Goal: Transaction & Acquisition: Download file/media

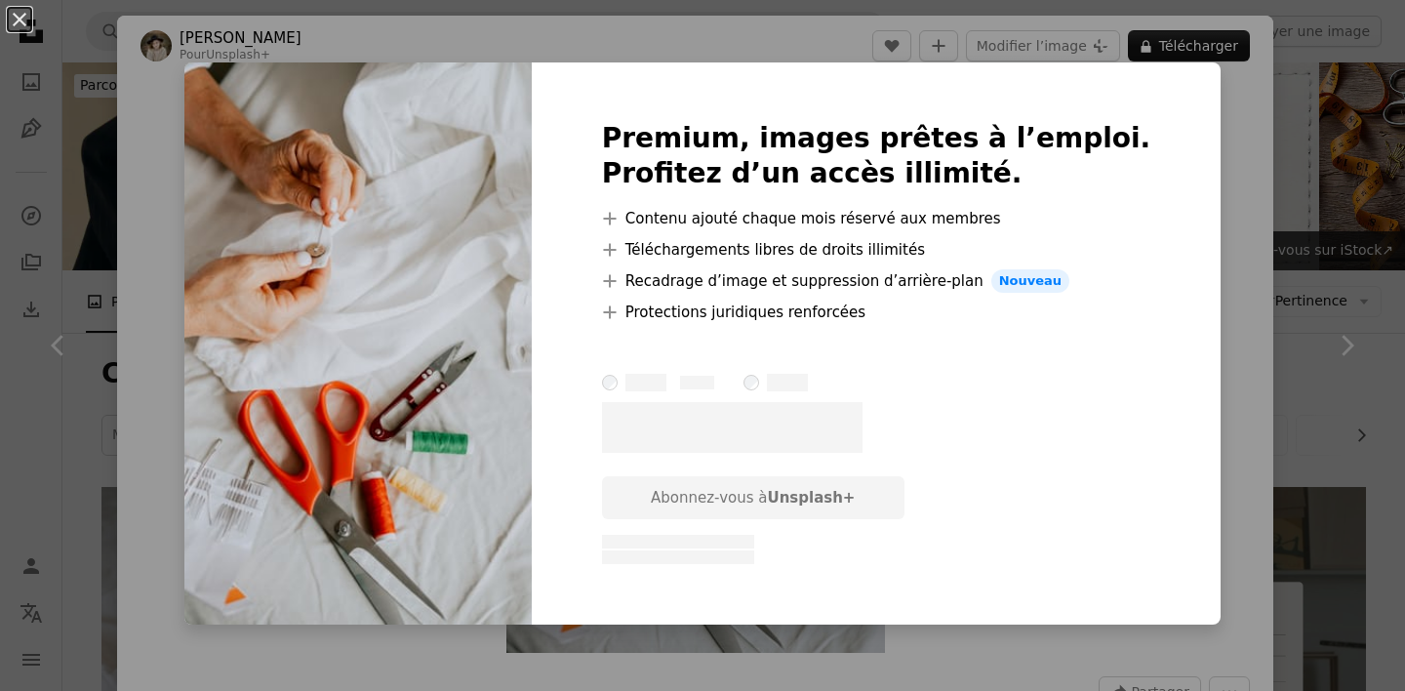
scroll to position [4977, 0]
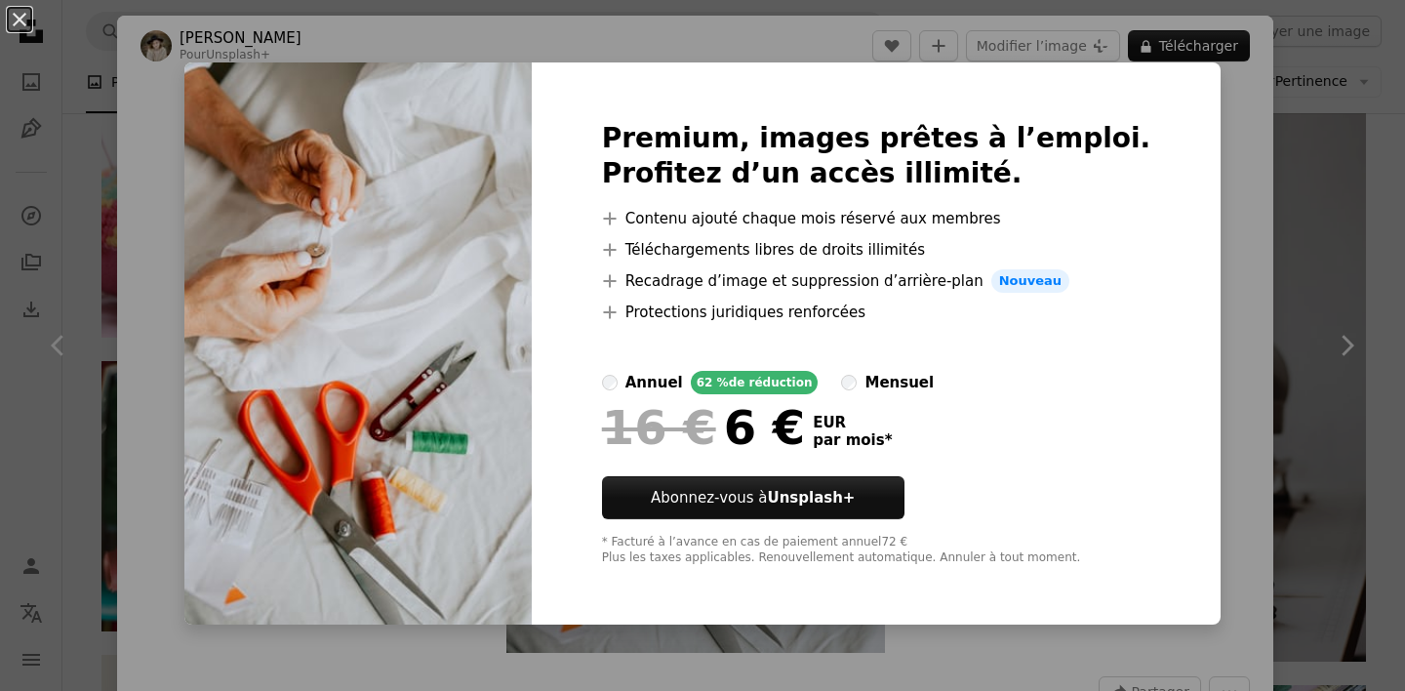
click at [1219, 121] on div "An X shape Premium, images prêtes à l’emploi. Profitez d’un accès illimité. A p…" at bounding box center [702, 345] width 1405 height 691
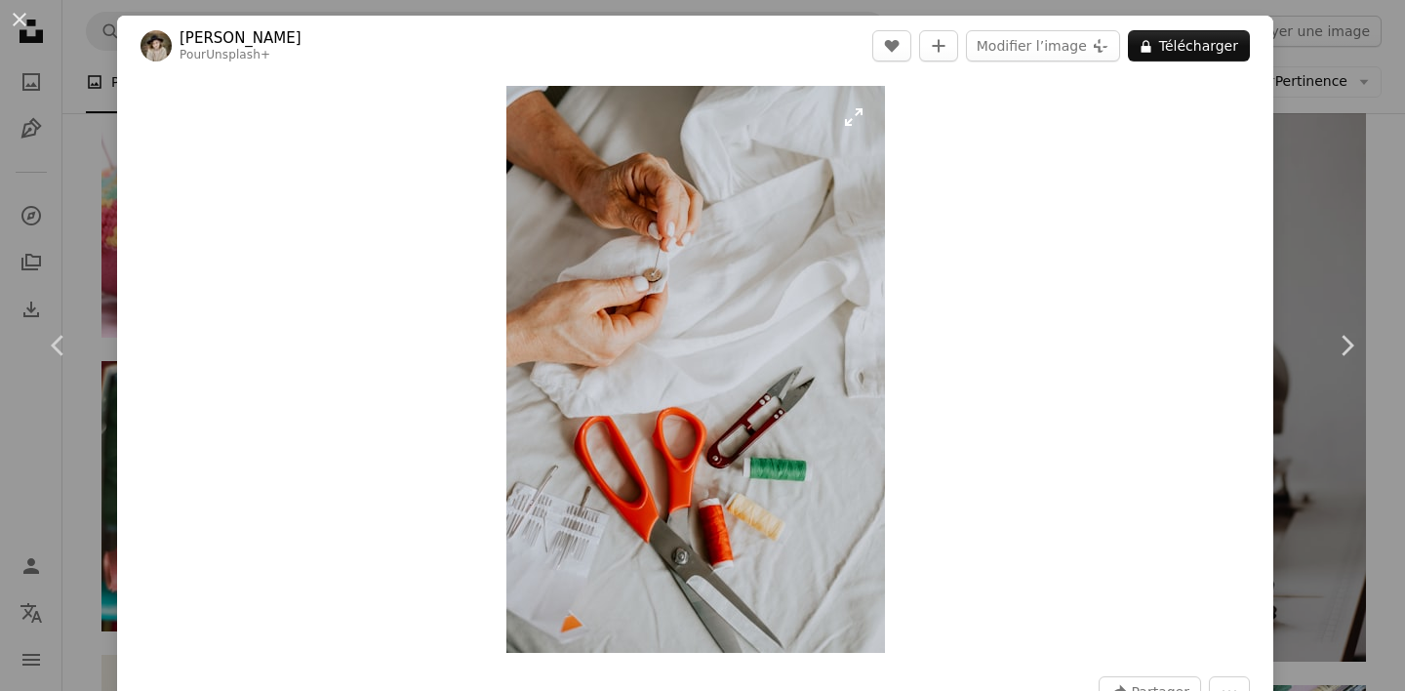
click at [729, 258] on img "Zoom sur cette image" at bounding box center [695, 369] width 379 height 567
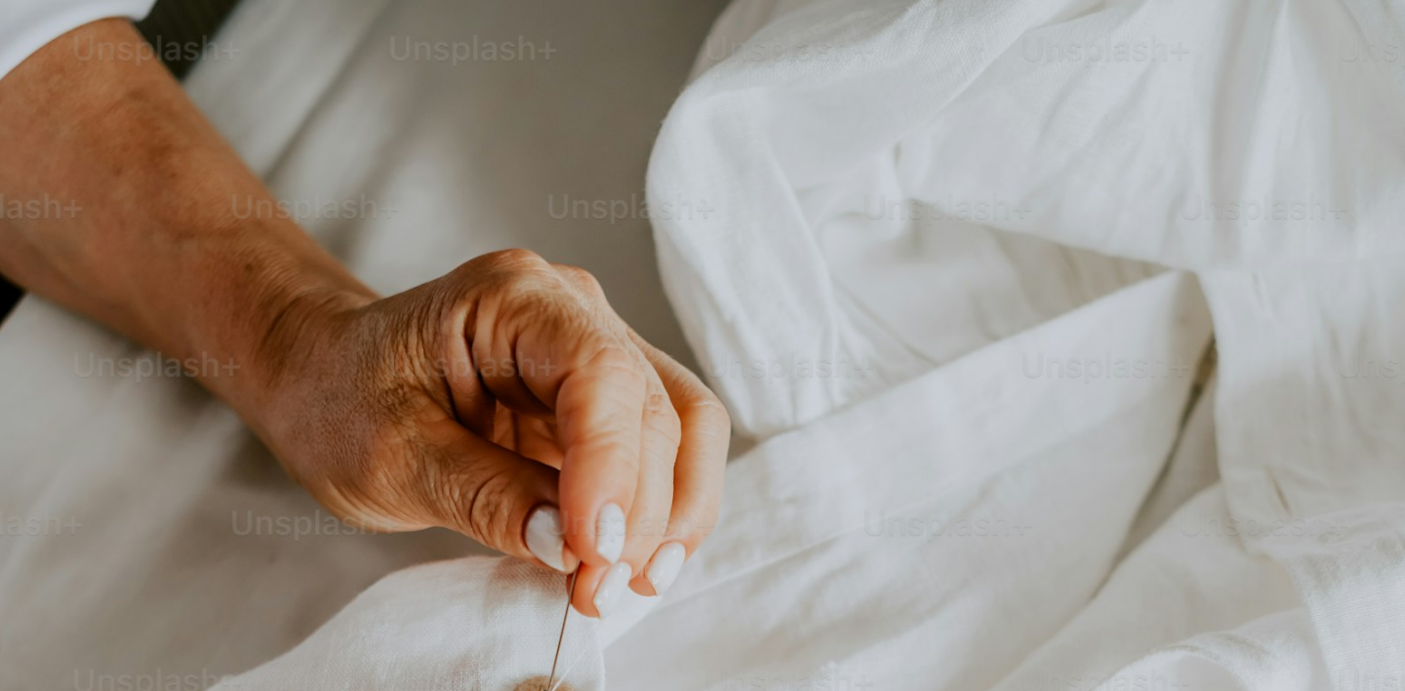
scroll to position [707, 0]
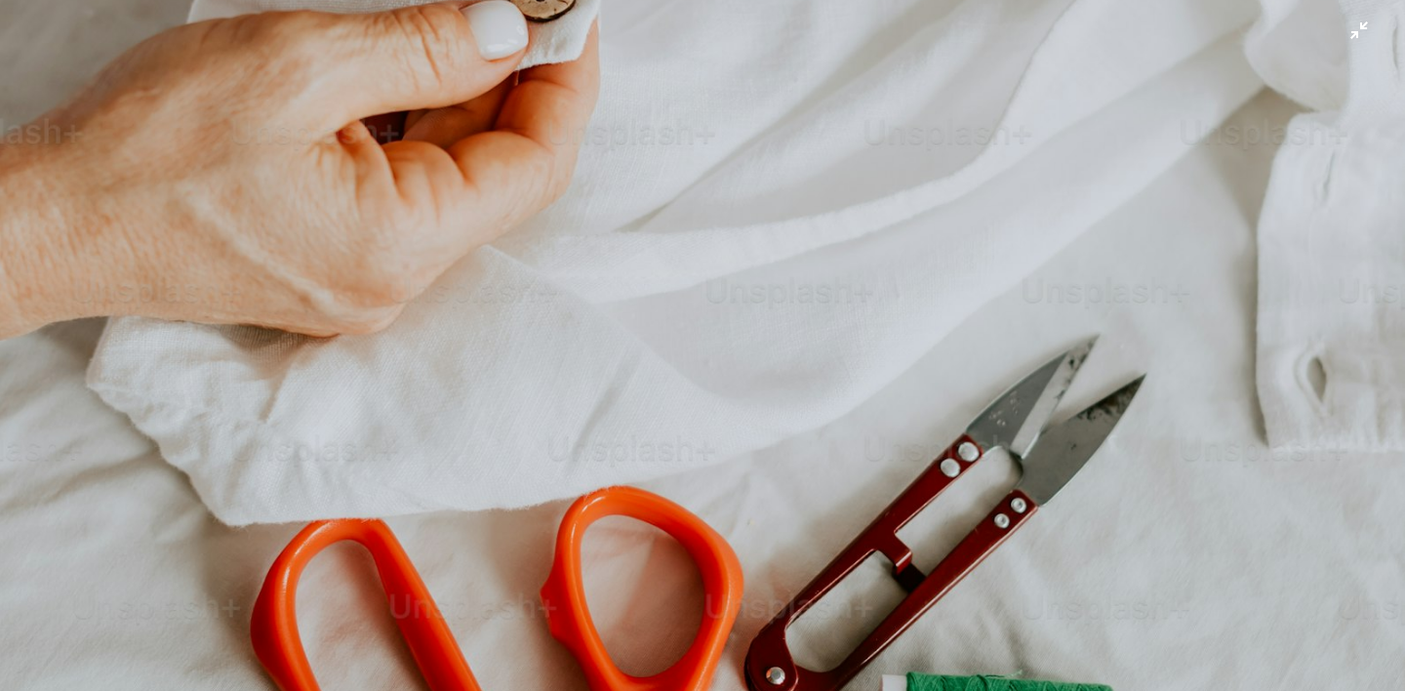
click at [843, 224] on img "Zoom arrière sur cette image" at bounding box center [702, 345] width 1407 height 2107
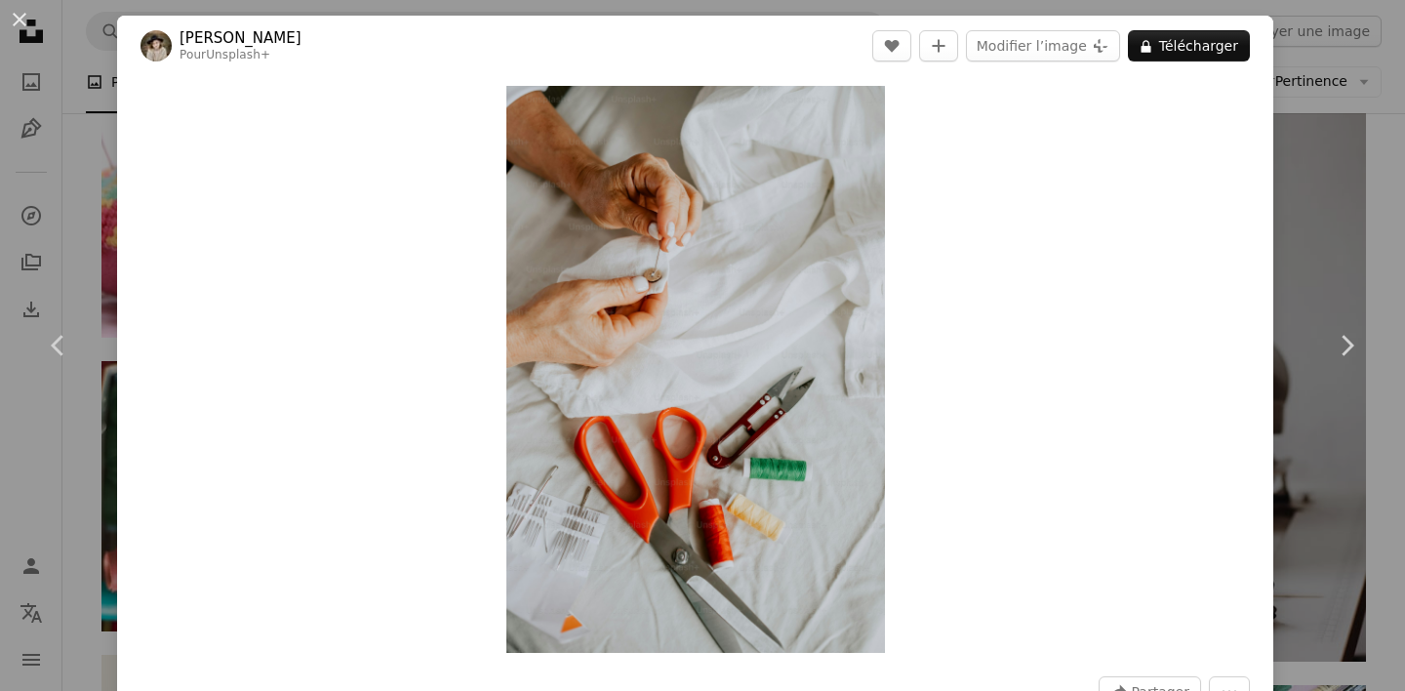
click at [1323, 154] on div "An X shape Chevron left Chevron right [PERSON_NAME] Pour Unsplash+ A heart A pl…" at bounding box center [702, 345] width 1405 height 691
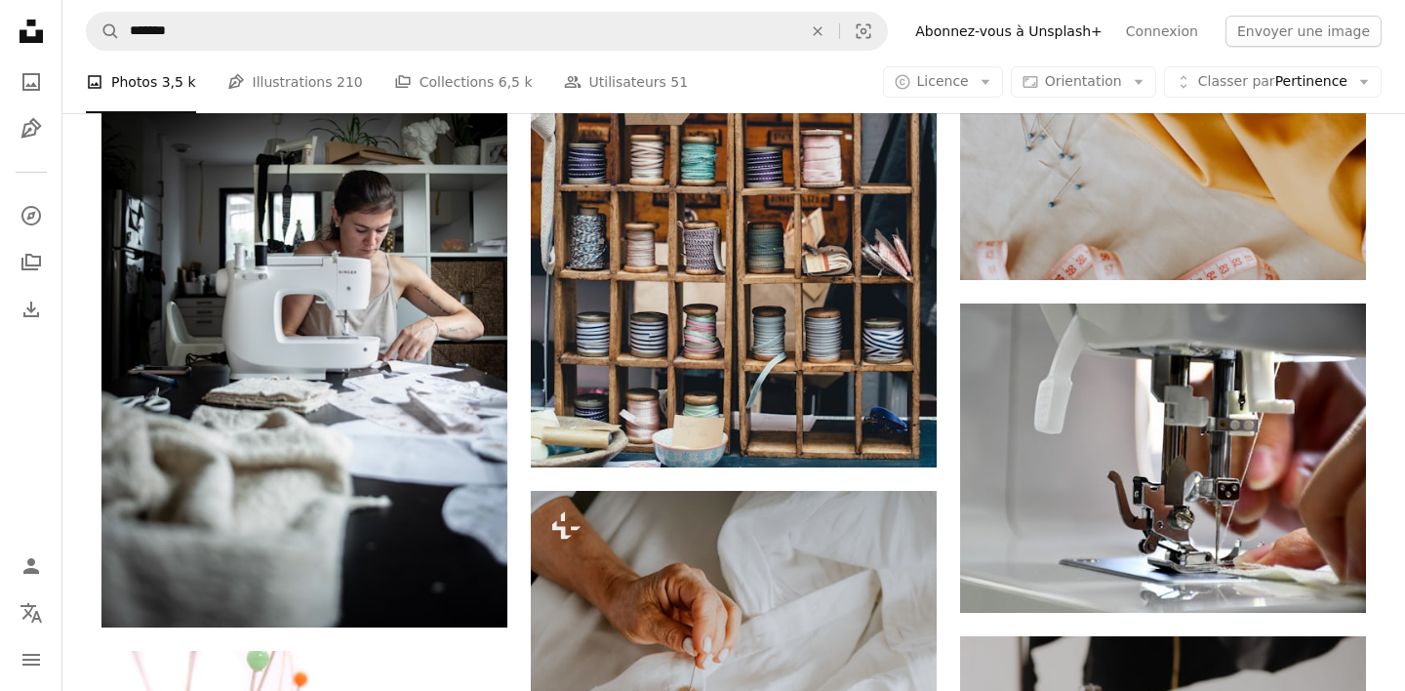
scroll to position [4388, 0]
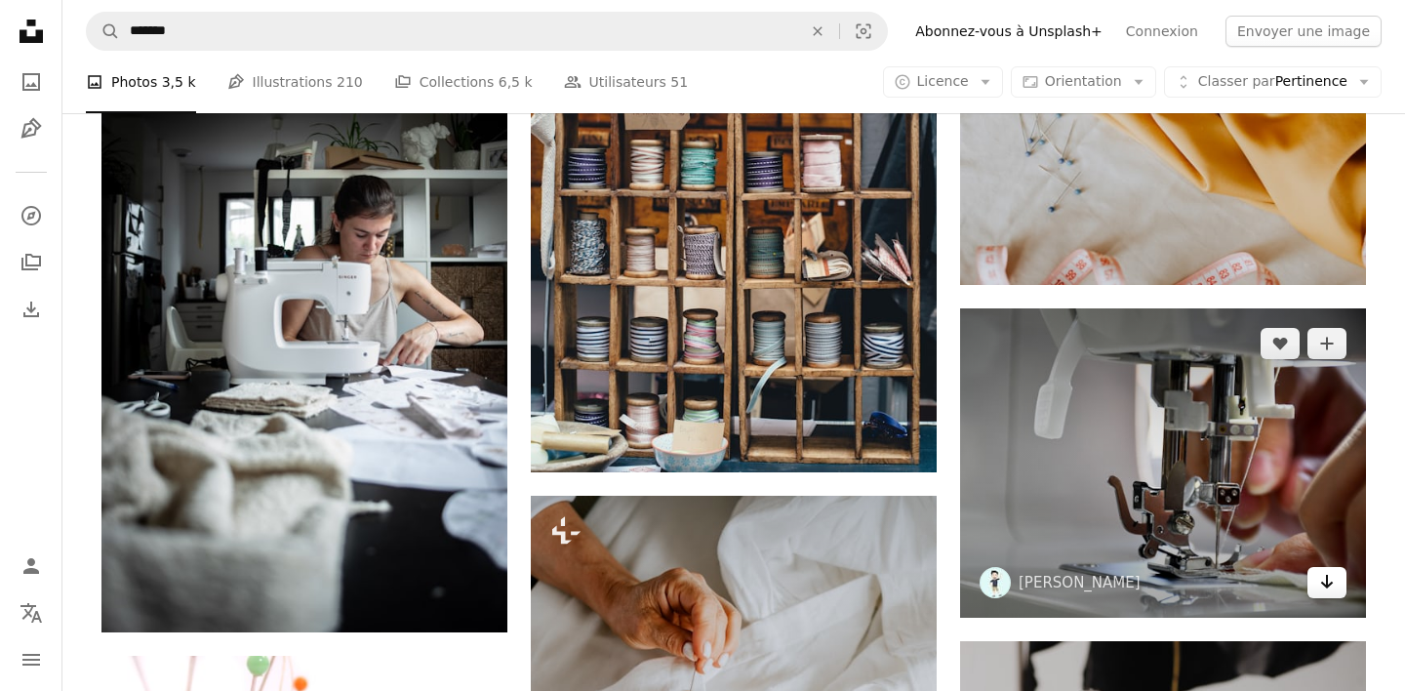
click at [1319, 580] on icon "Arrow pointing down" at bounding box center [1327, 581] width 16 height 23
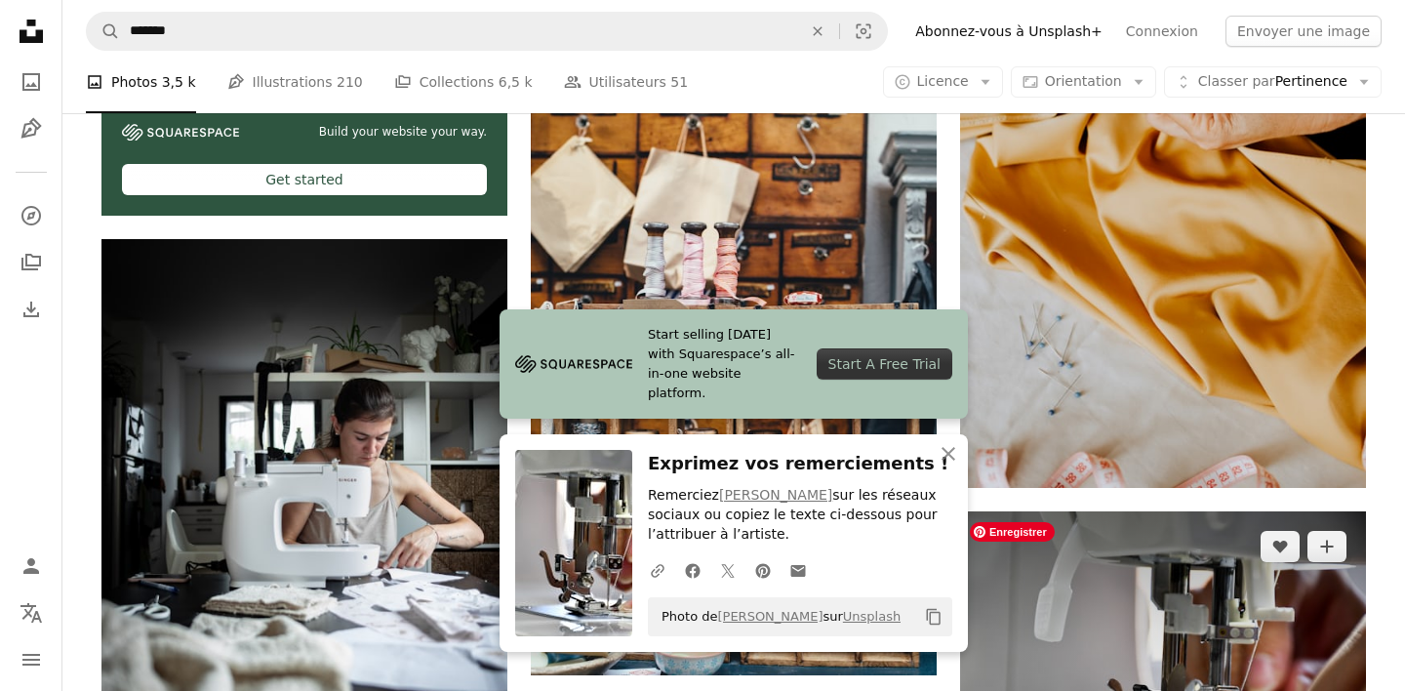
scroll to position [4128, 0]
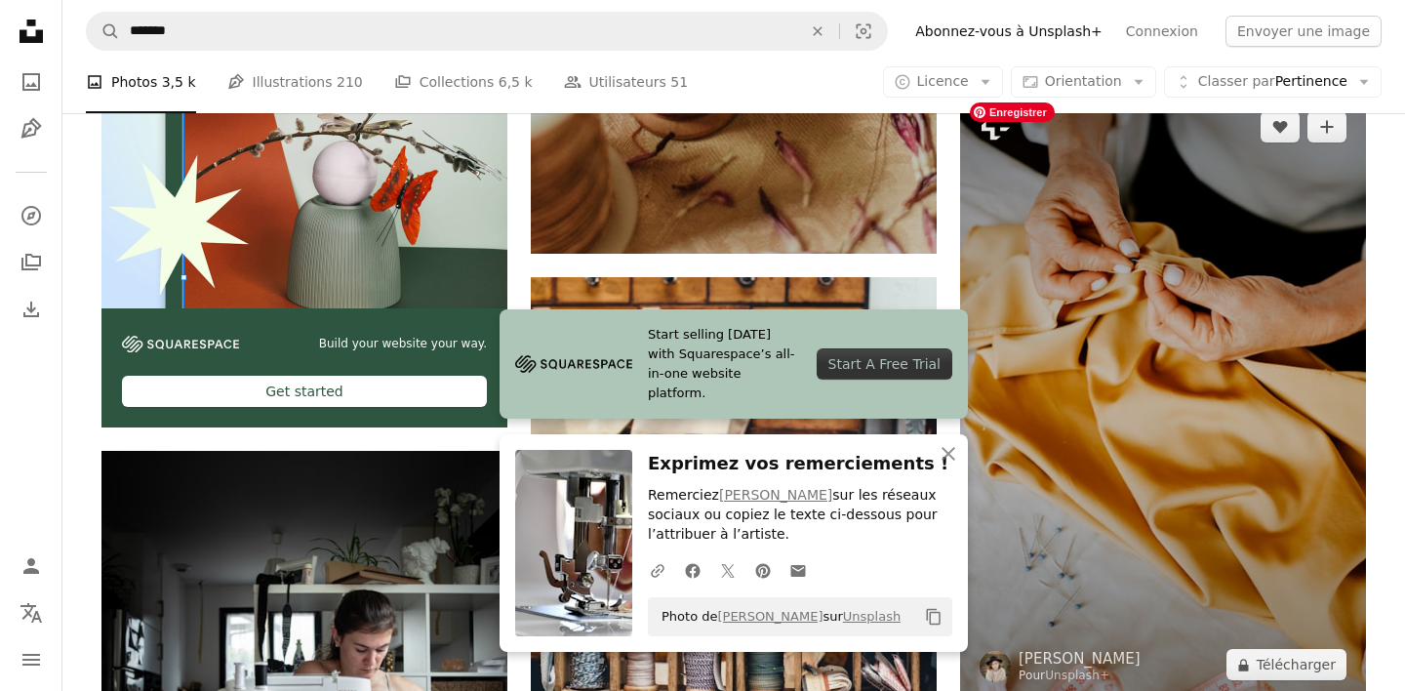
scroll to position [3991, 0]
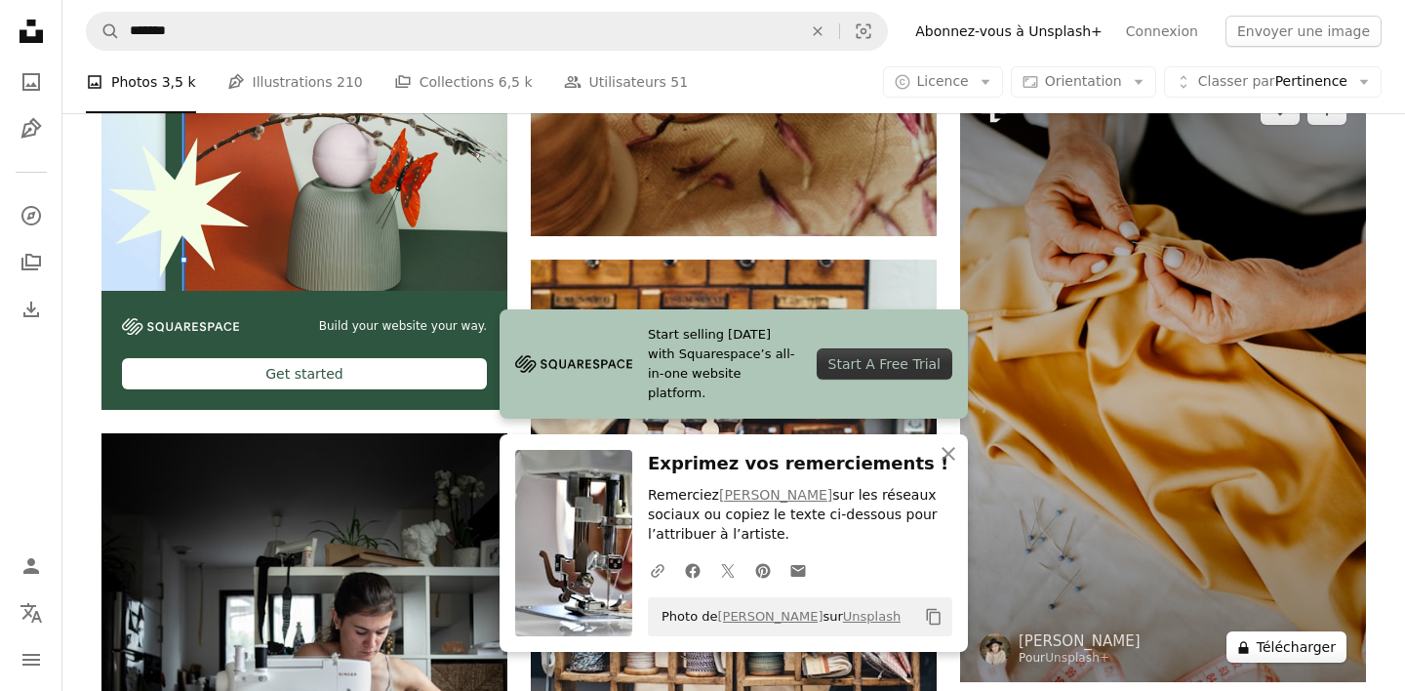
click at [1280, 653] on button "A lock Télécharger" at bounding box center [1286, 646] width 120 height 31
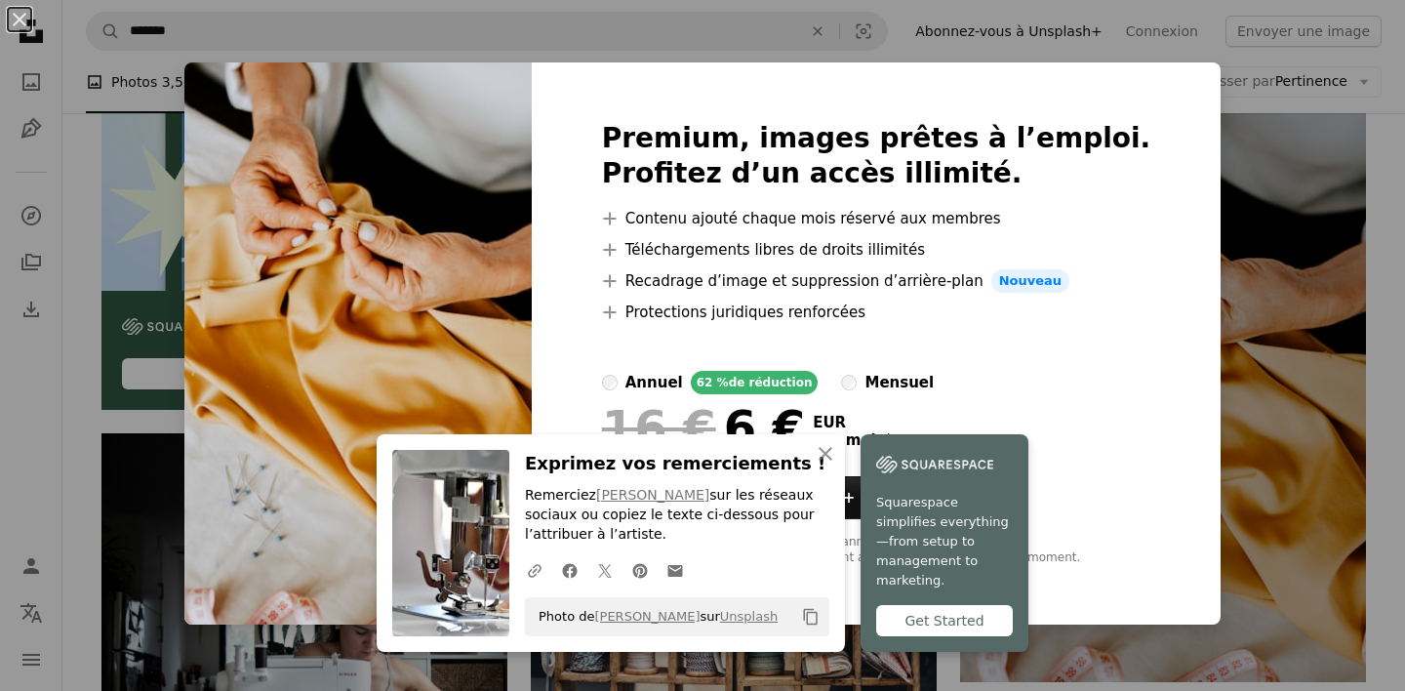
click at [1146, 419] on div "Premium, images prêtes à l’emploi. Profitez d’un accès illimité. A plus sign Co…" at bounding box center [877, 343] width 690 height 562
click at [821, 456] on icon "button" at bounding box center [826, 454] width 14 height 14
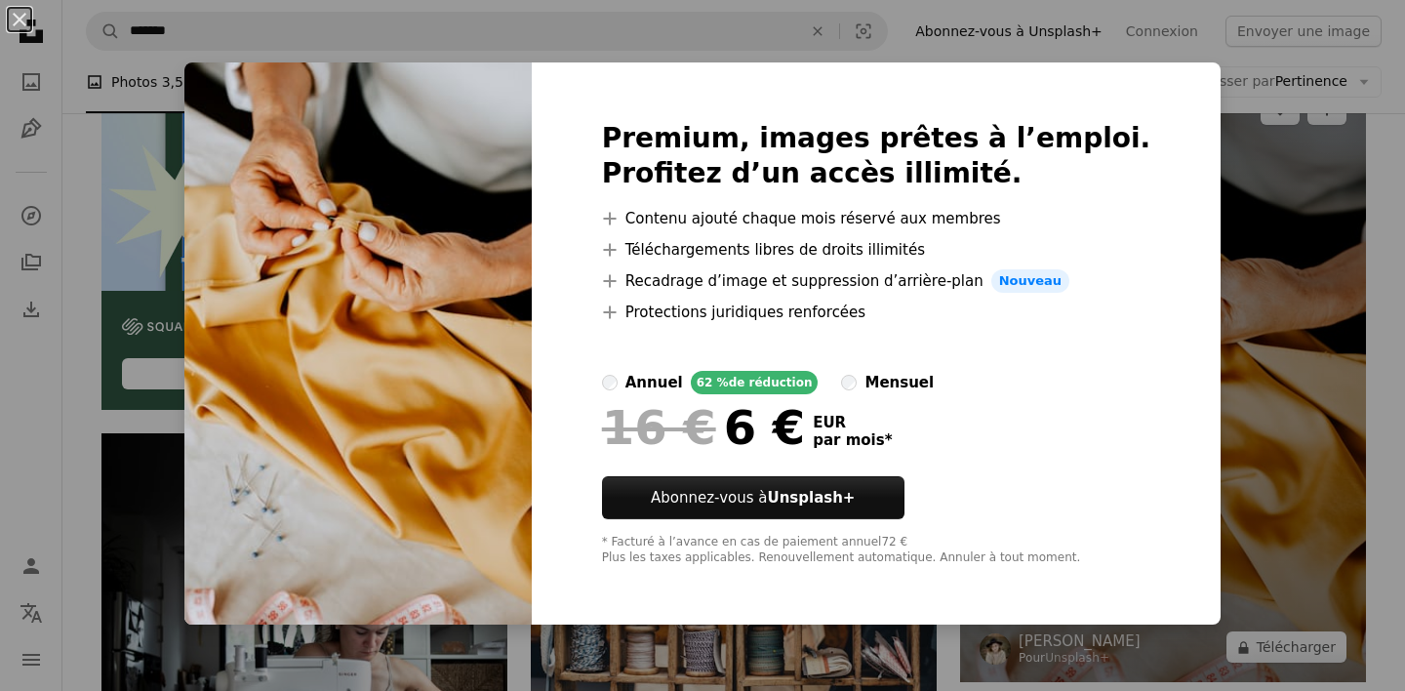
click at [1188, 232] on div "An X shape Premium, images prêtes à l’emploi. Profitez d’un accès illimité. A p…" at bounding box center [702, 345] width 1405 height 691
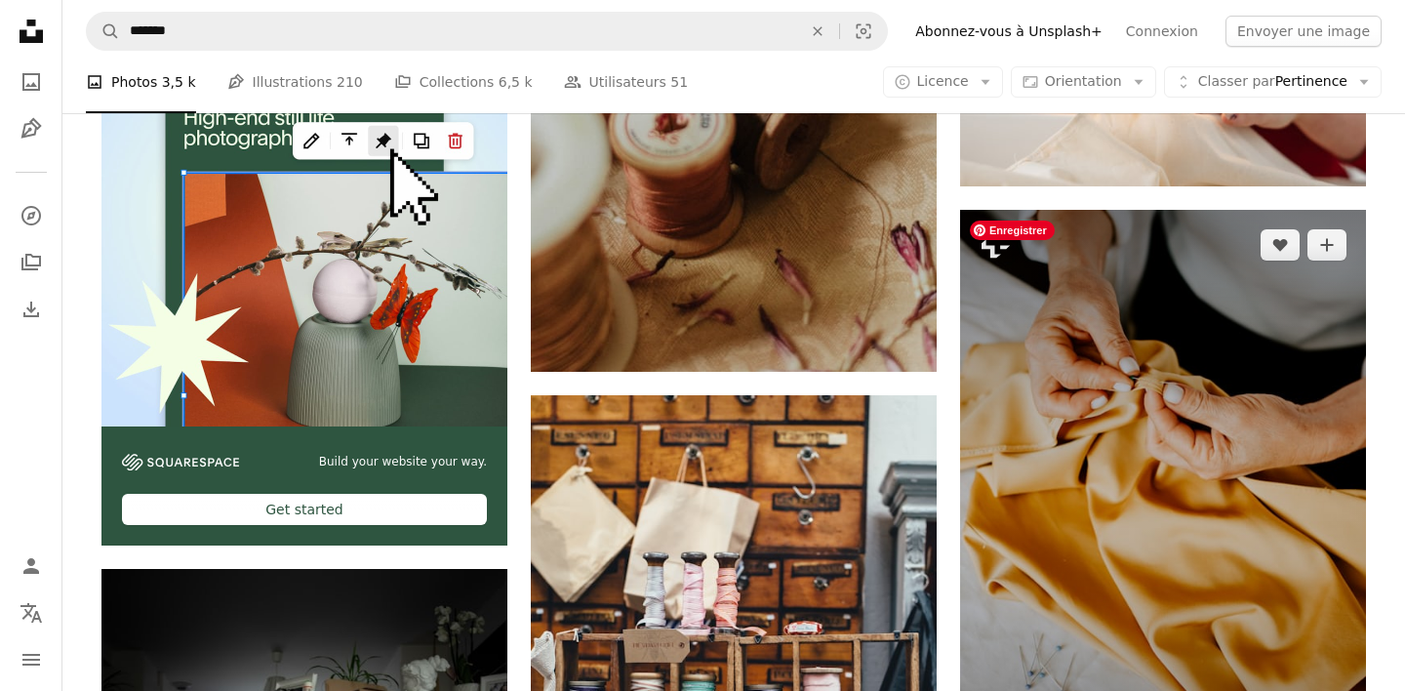
scroll to position [3850, 0]
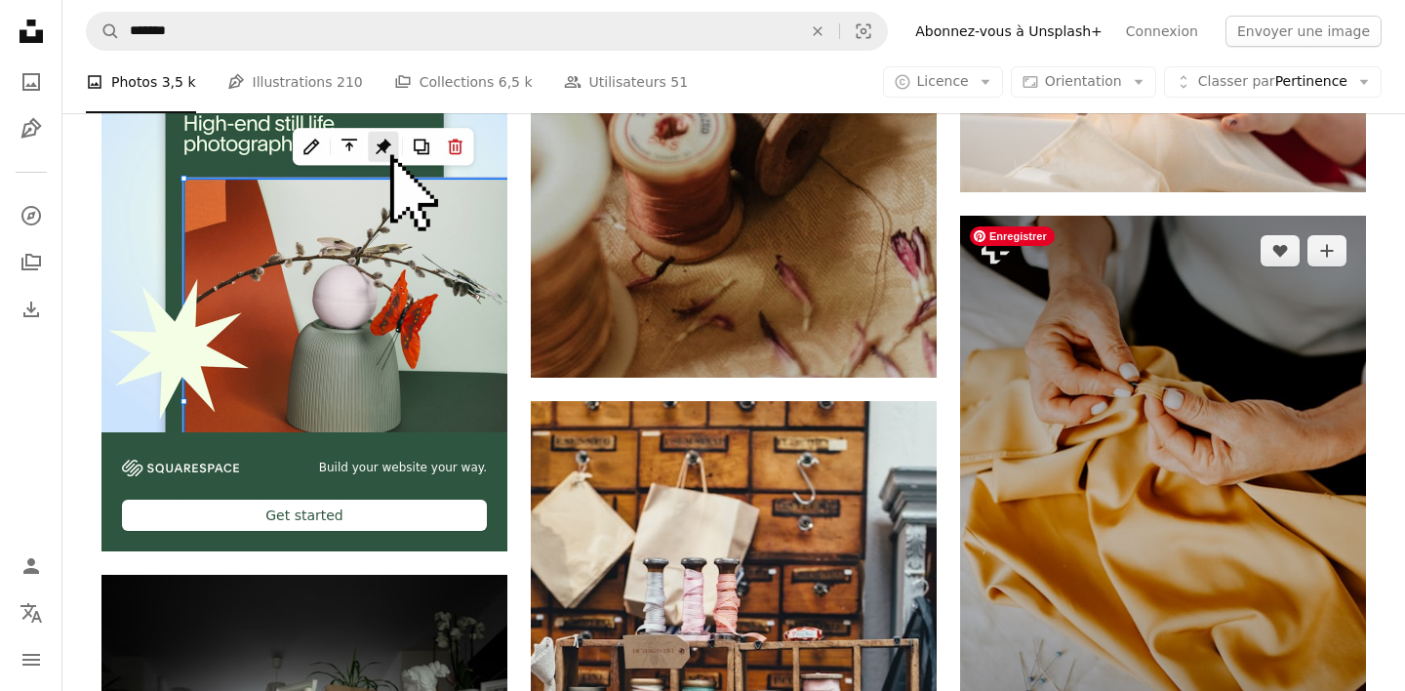
click at [1095, 389] on img at bounding box center [1163, 520] width 406 height 608
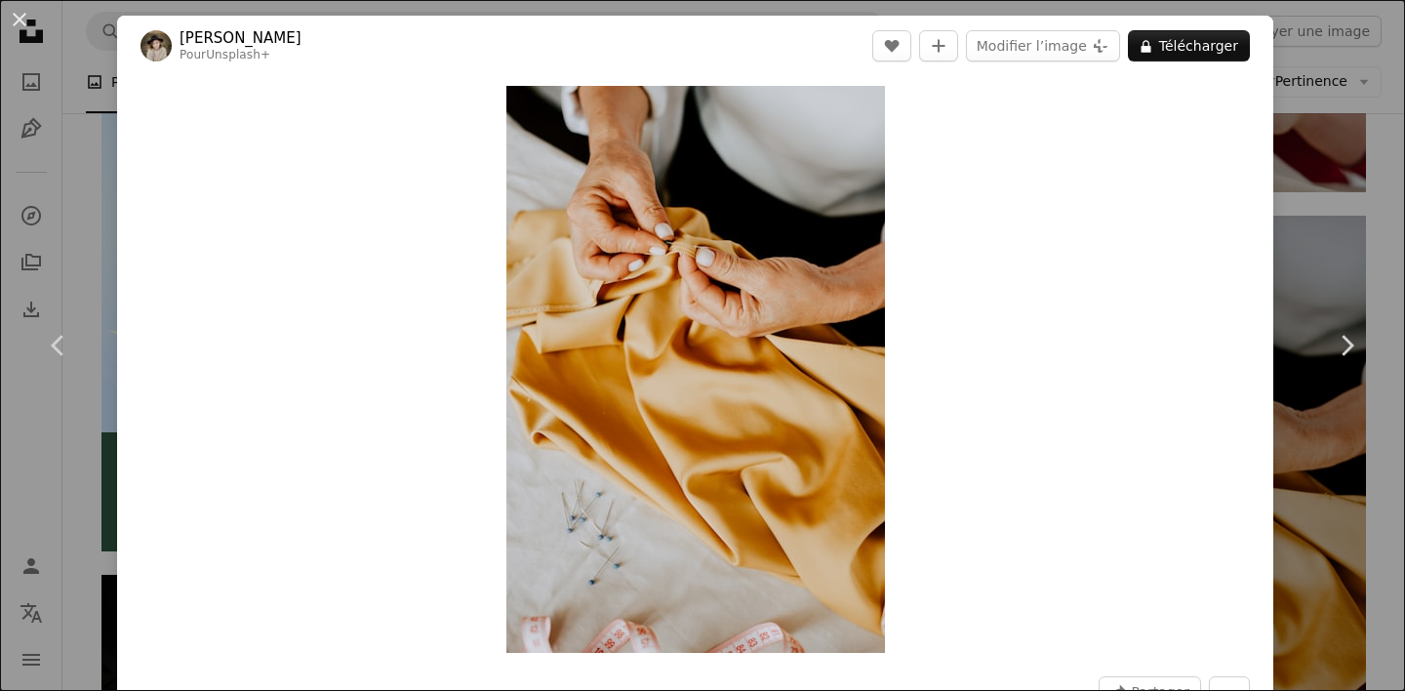
click at [1336, 172] on div "An X shape Chevron left Chevron right [PERSON_NAME] Pour Unsplash+ A heart A pl…" at bounding box center [702, 345] width 1405 height 691
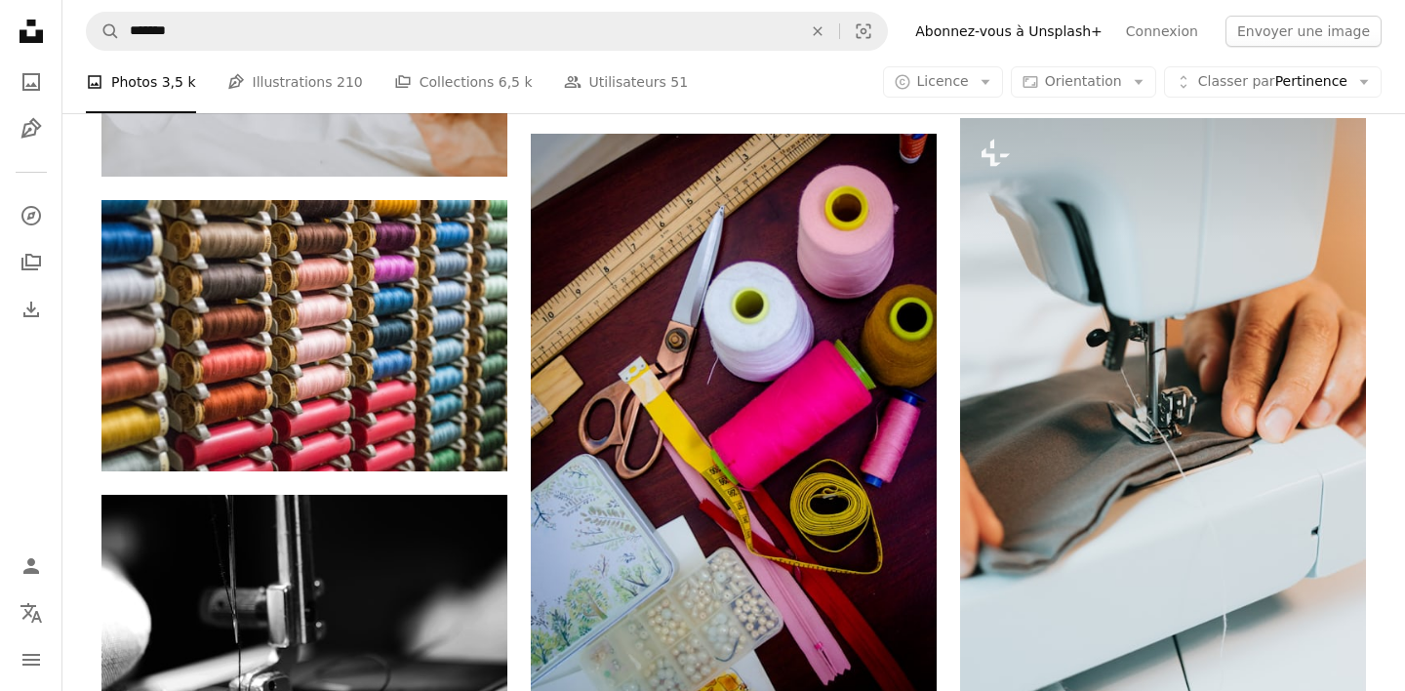
scroll to position [911, 0]
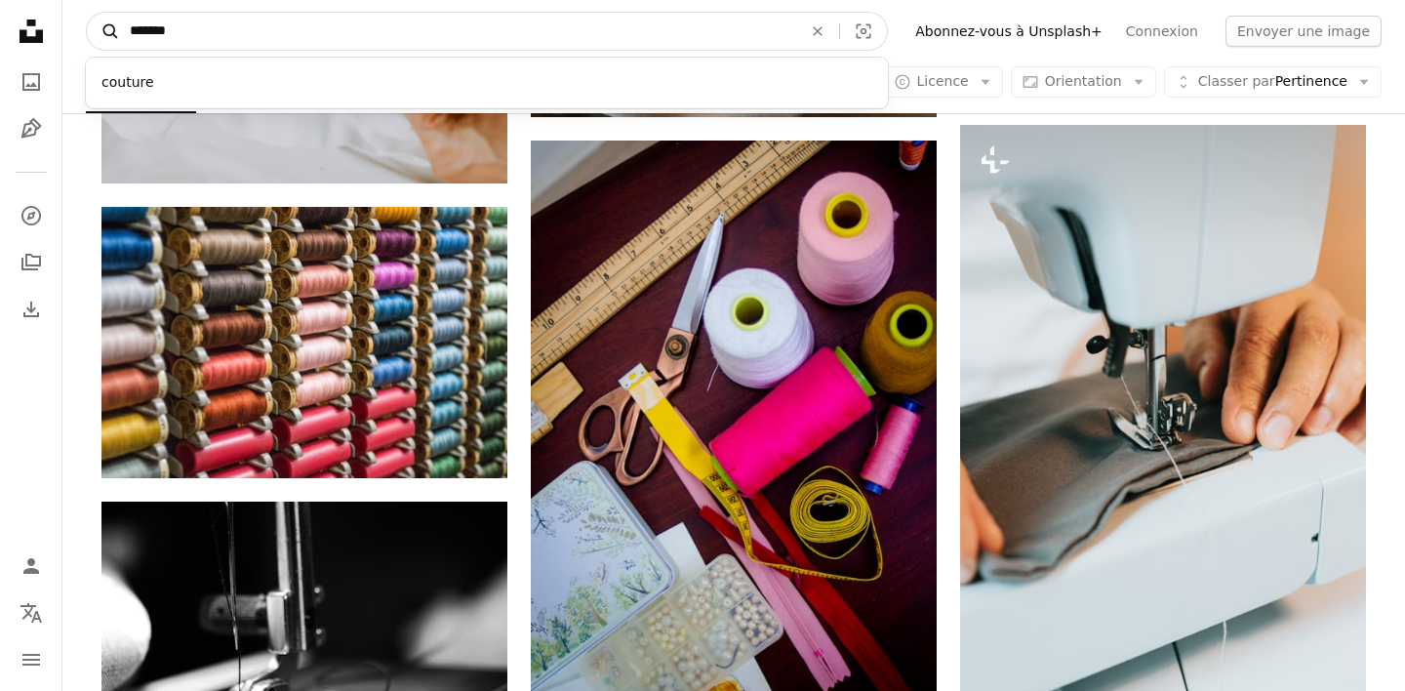
drag, startPoint x: 637, startPoint y: 28, endPoint x: 106, endPoint y: 32, distance: 530.7
click at [106, 32] on form "A magnifying glass ******* couture An X shape Visual search" at bounding box center [487, 31] width 802 height 39
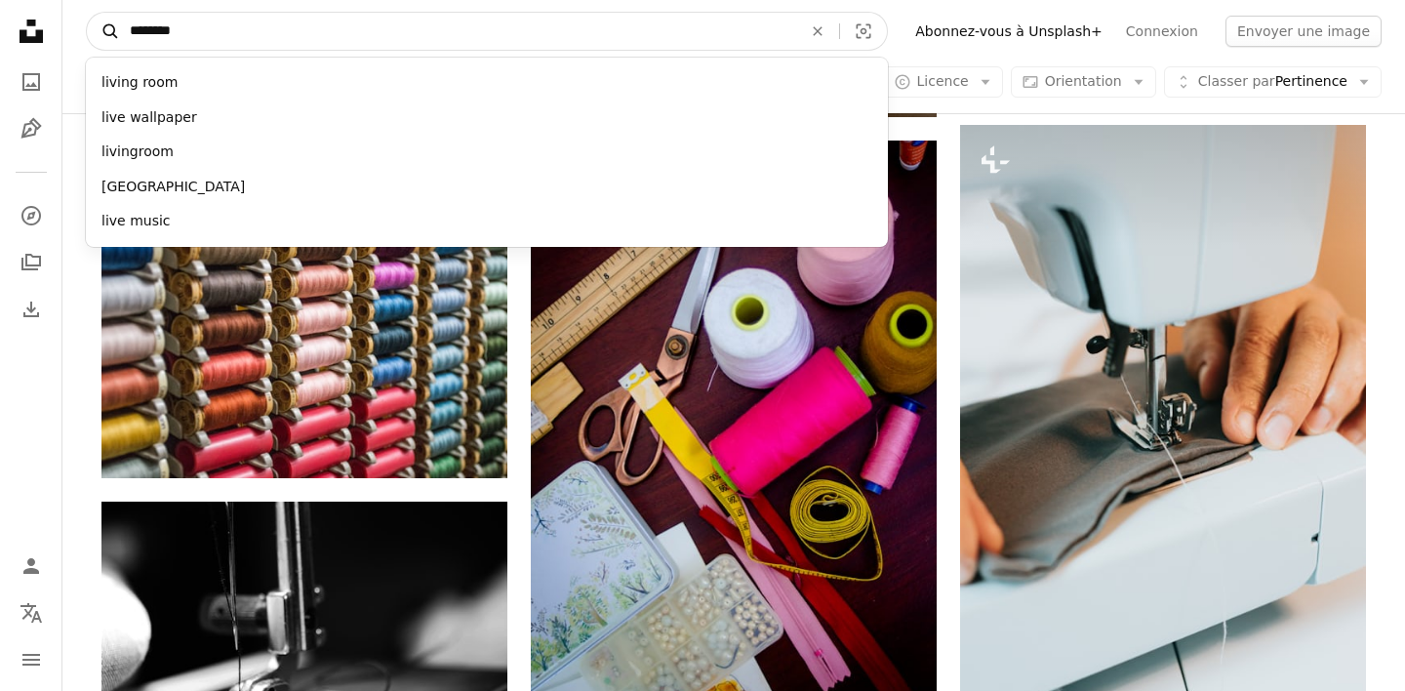
type input "*********"
click button "A magnifying glass" at bounding box center [103, 31] width 33 height 37
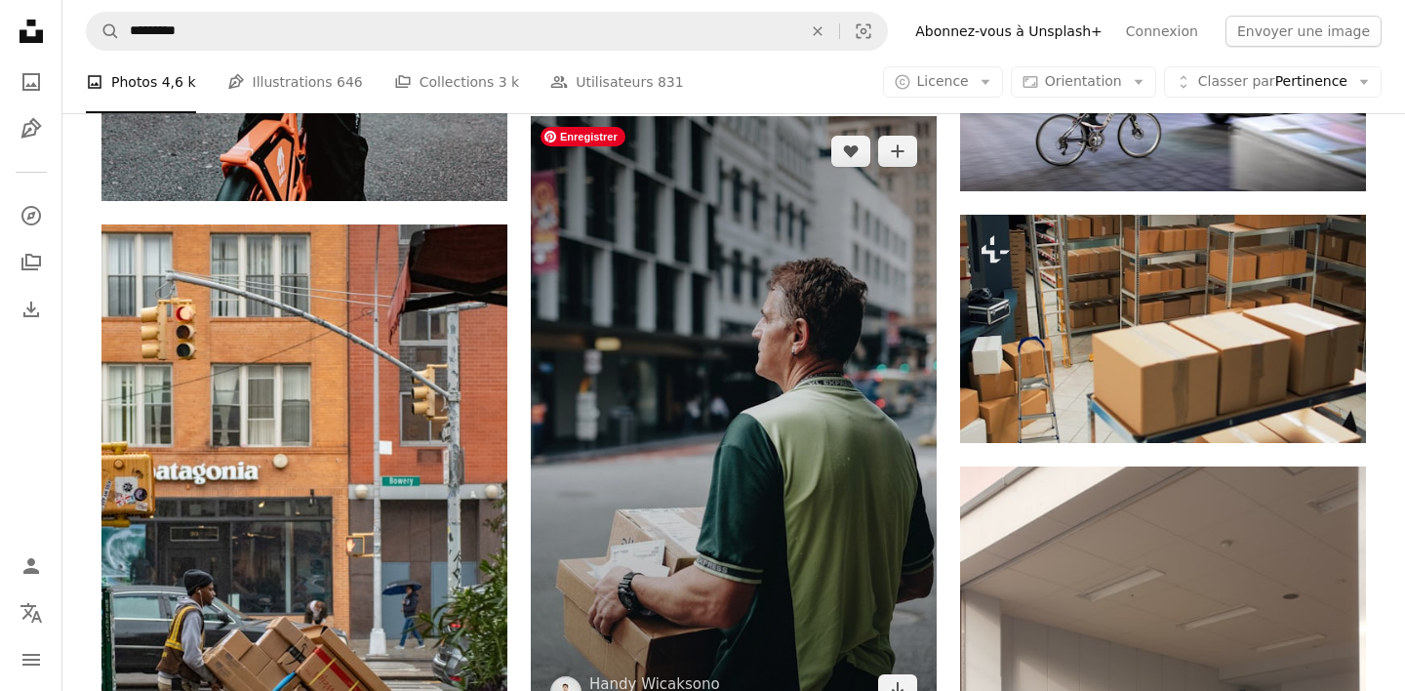
scroll to position [1792, 0]
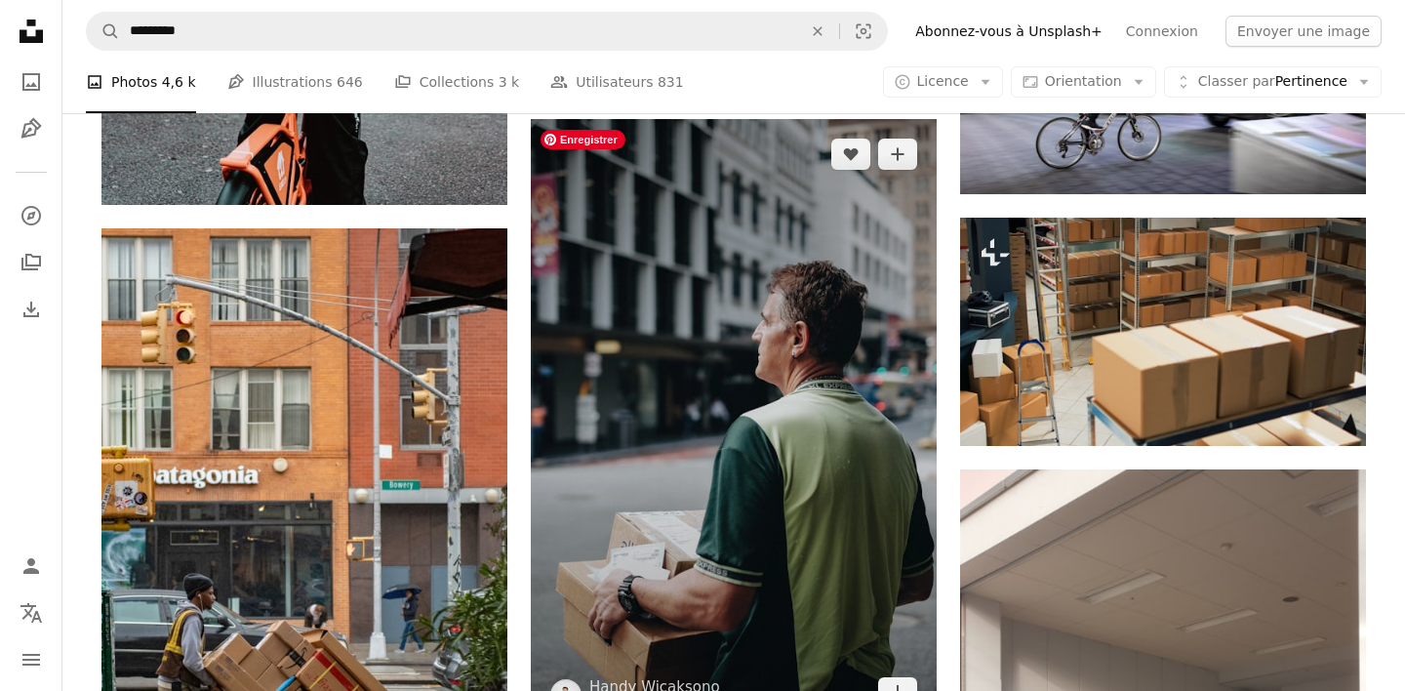
click at [771, 344] on img at bounding box center [734, 423] width 406 height 609
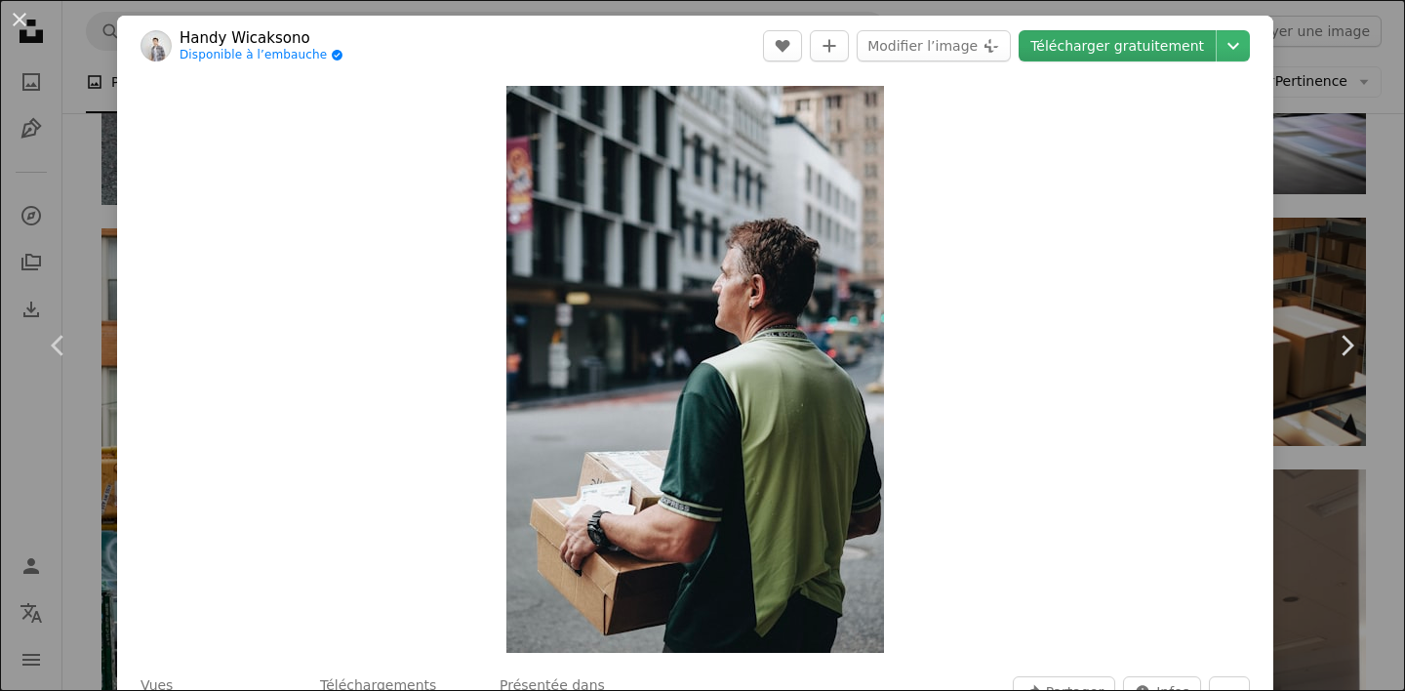
click at [1079, 41] on link "Télécharger gratuitement" at bounding box center [1117, 45] width 197 height 31
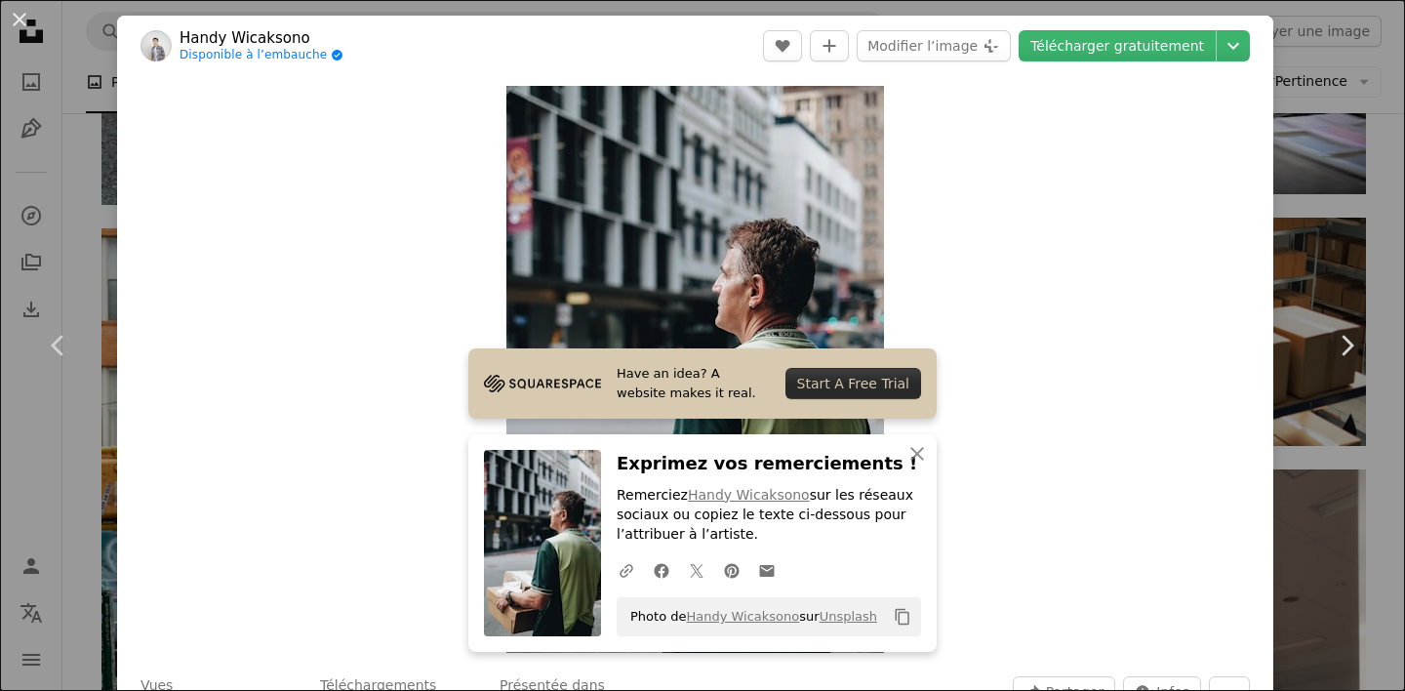
click at [71, 86] on div "An X shape Chevron left Chevron right Handy Wicaksono Disponible à l’embauche A…" at bounding box center [702, 345] width 1405 height 691
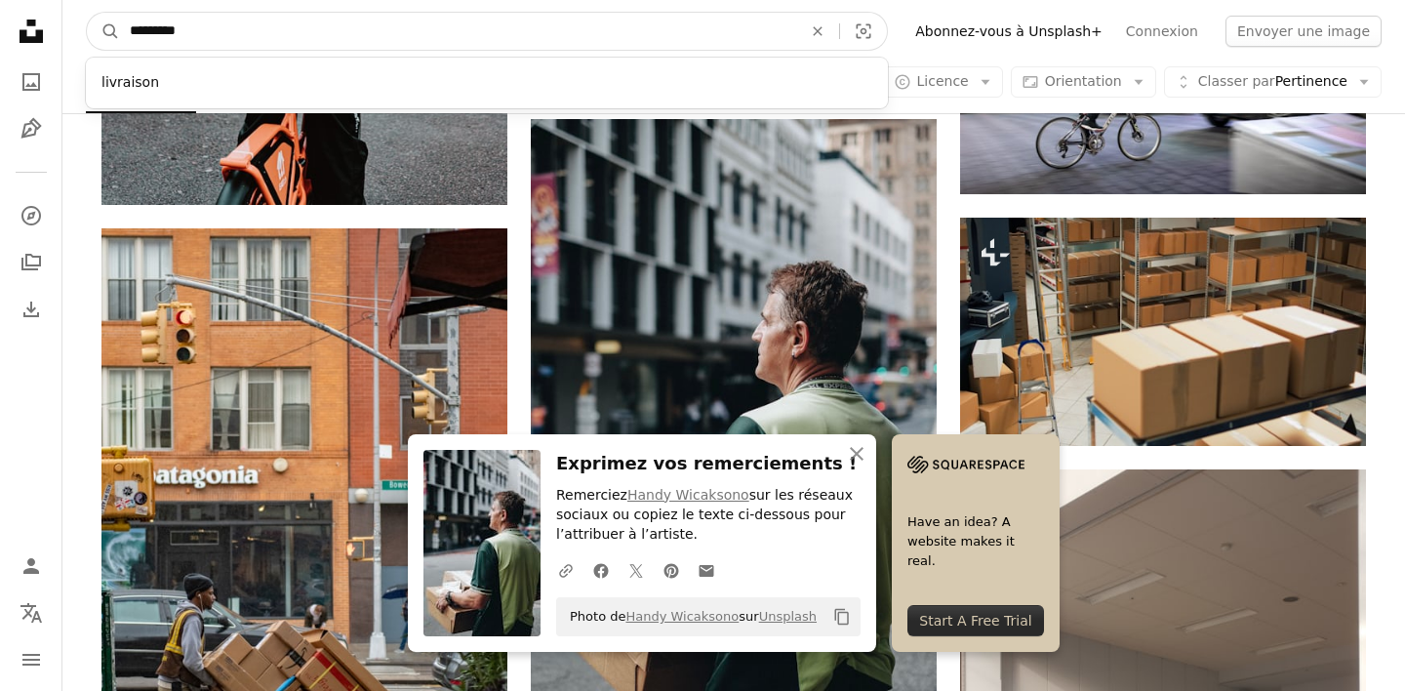
drag, startPoint x: 282, startPoint y: 38, endPoint x: 69, endPoint y: 32, distance: 212.8
click at [69, 33] on nav "A magnifying glass ********* livraison An X shape Visual search Filters Abonnez…" at bounding box center [733, 31] width 1342 height 62
type input "**********"
click at [87, 13] on button "A magnifying glass" at bounding box center [103, 31] width 33 height 37
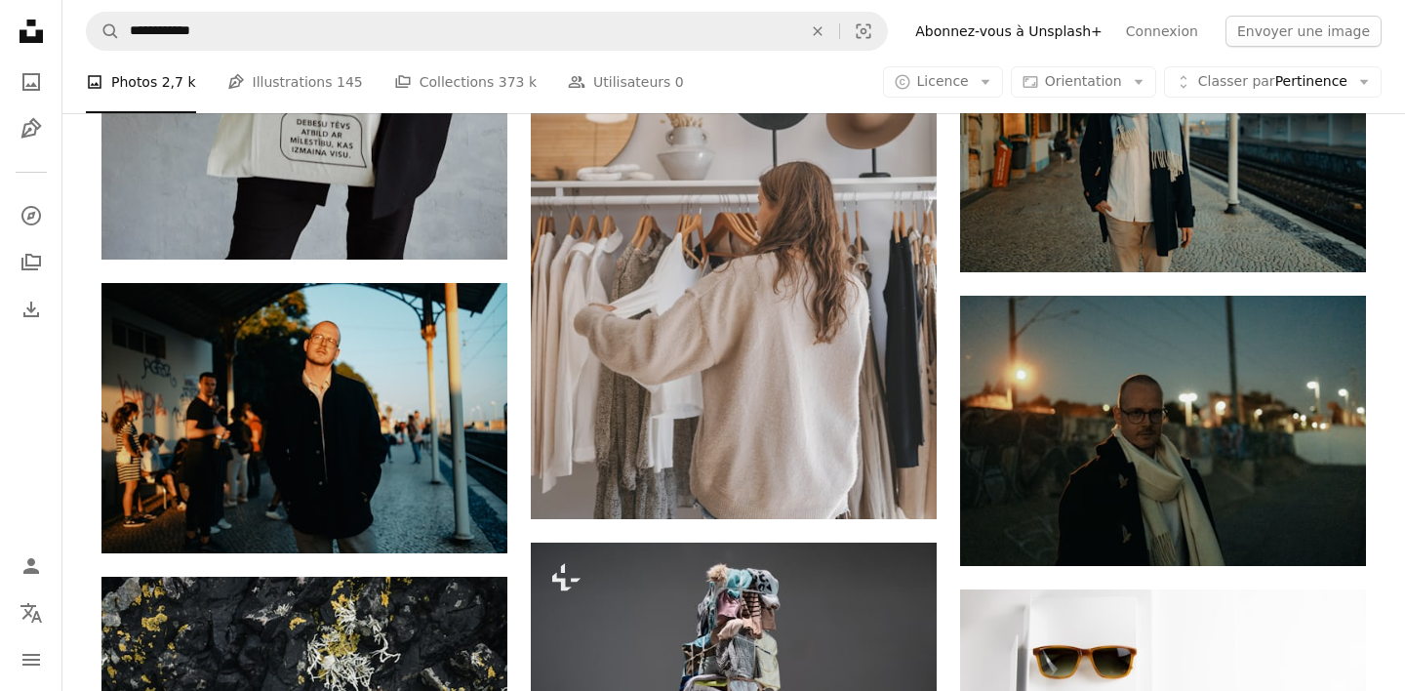
scroll to position [3227, 0]
